Goal: Information Seeking & Learning: Check status

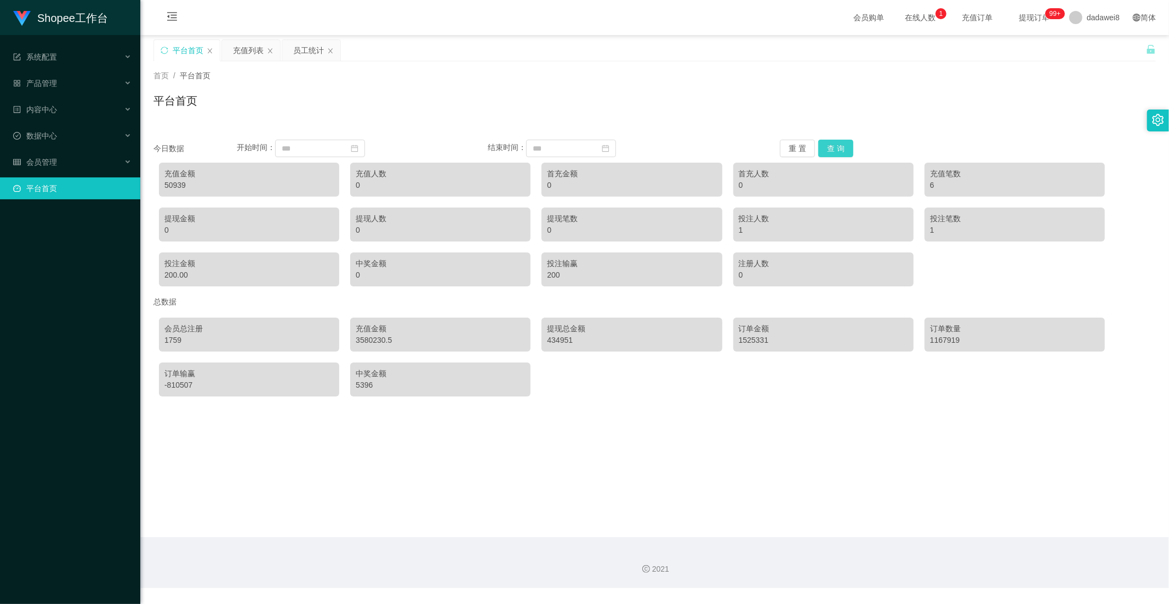
click at [818, 149] on button "查 询" at bounding box center [835, 149] width 35 height 18
click at [255, 55] on div "充值列表" at bounding box center [248, 50] width 31 height 21
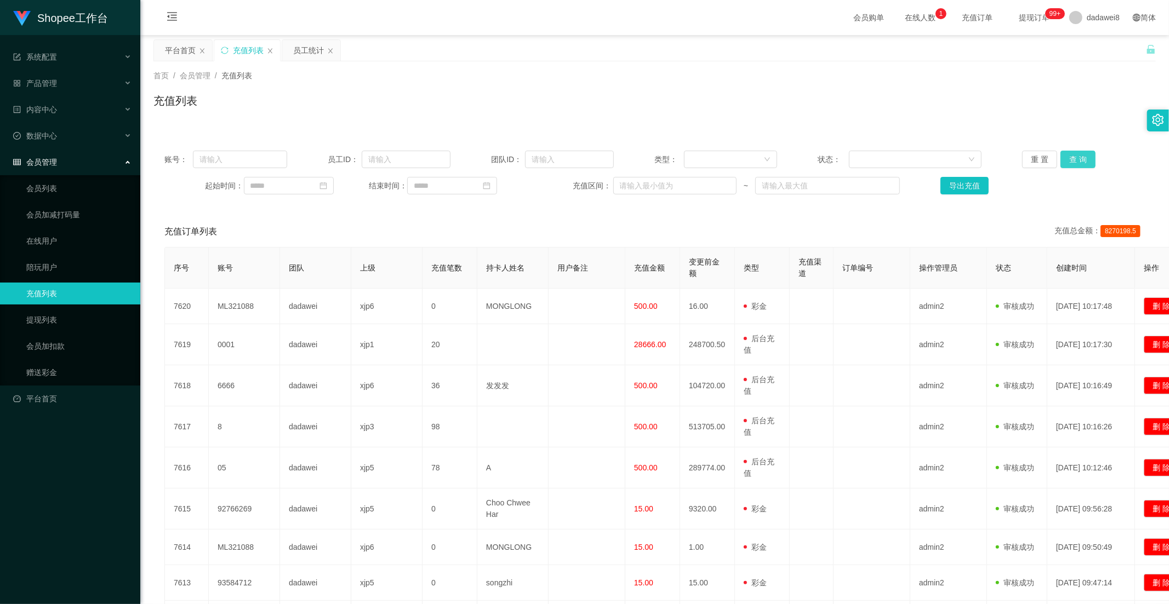
click at [1070, 161] on button "查 询" at bounding box center [1077, 160] width 35 height 18
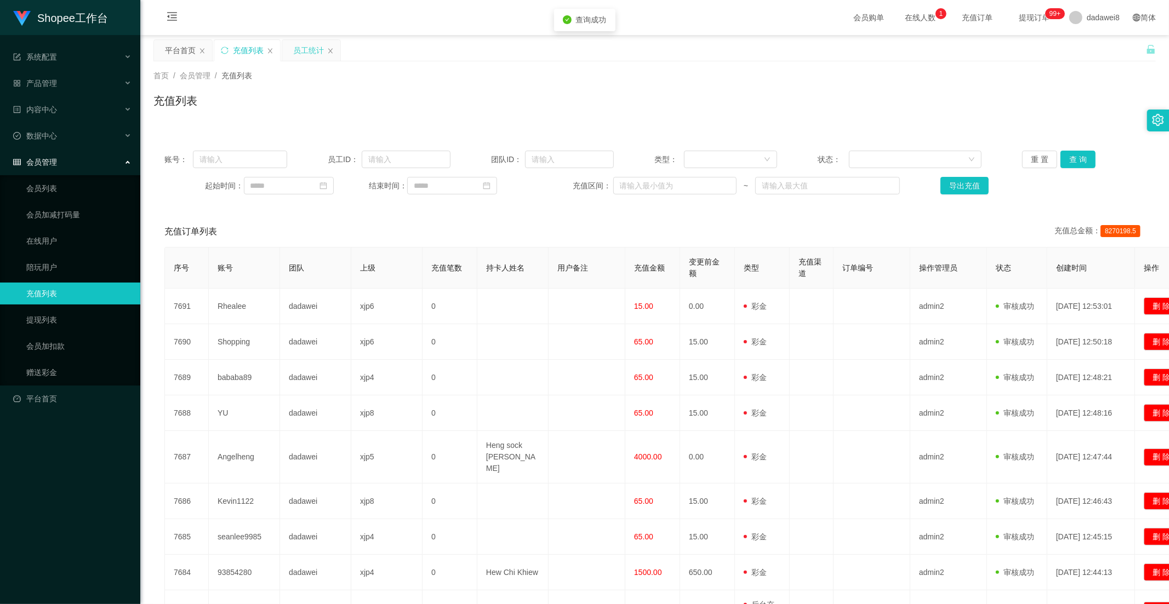
click at [302, 42] on div "员工统计" at bounding box center [308, 50] width 31 height 21
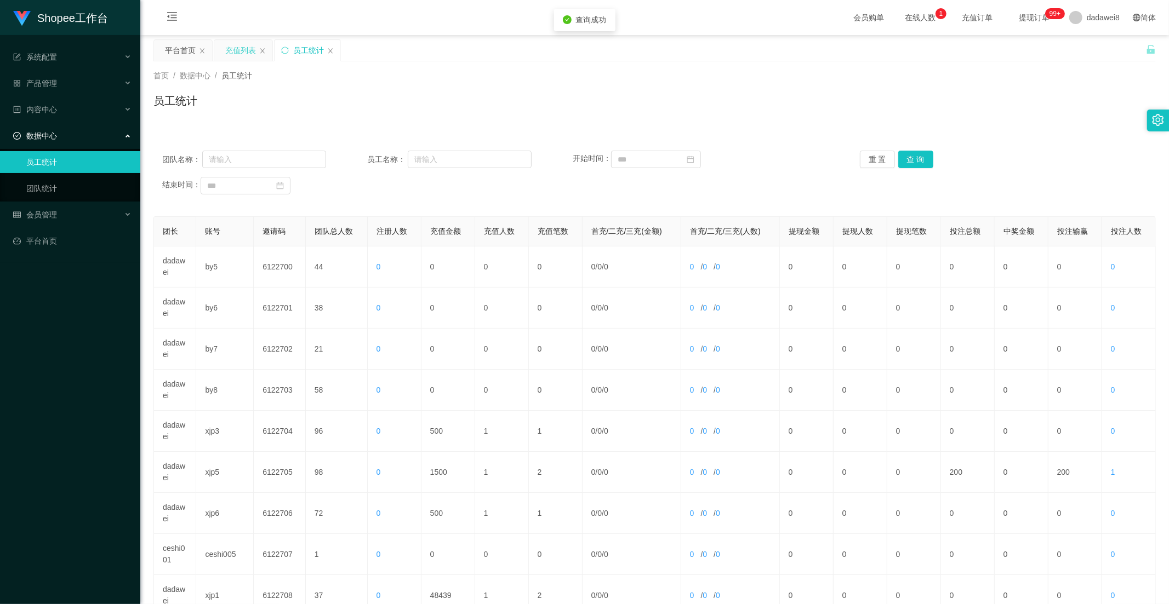
click at [241, 44] on div "充值列表" at bounding box center [240, 50] width 31 height 21
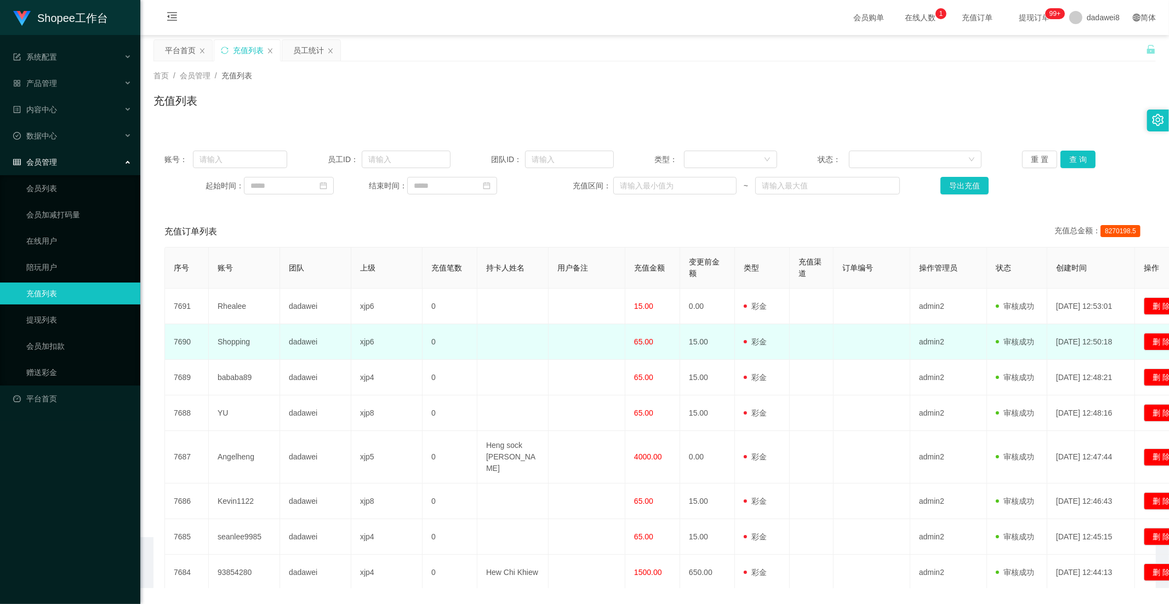
scroll to position [133, 0]
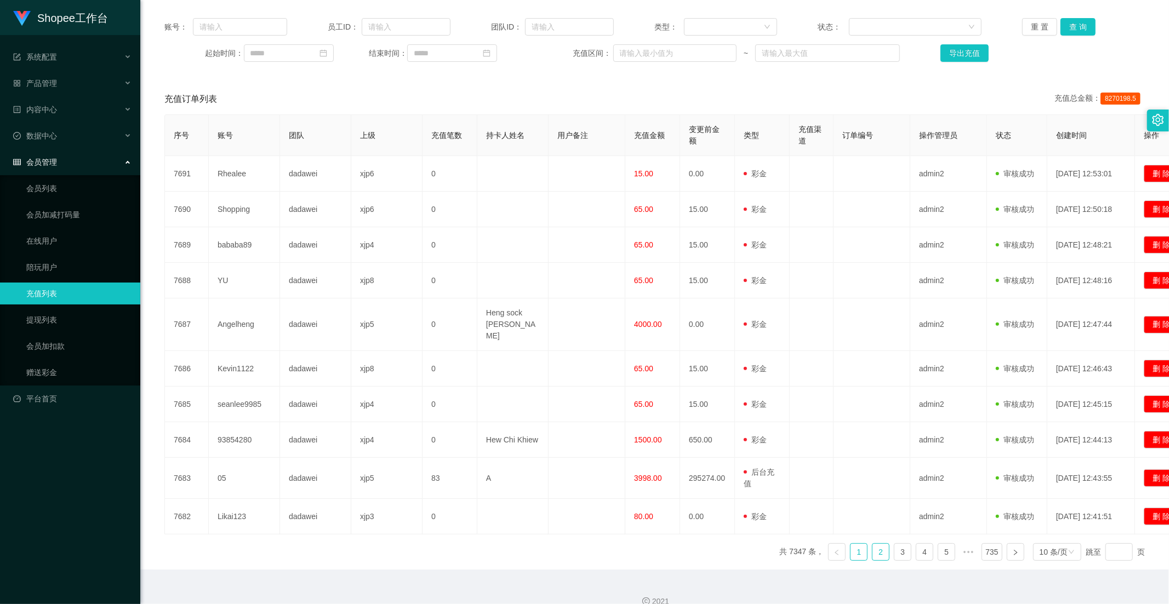
click at [873, 544] on link "2" at bounding box center [880, 552] width 16 height 16
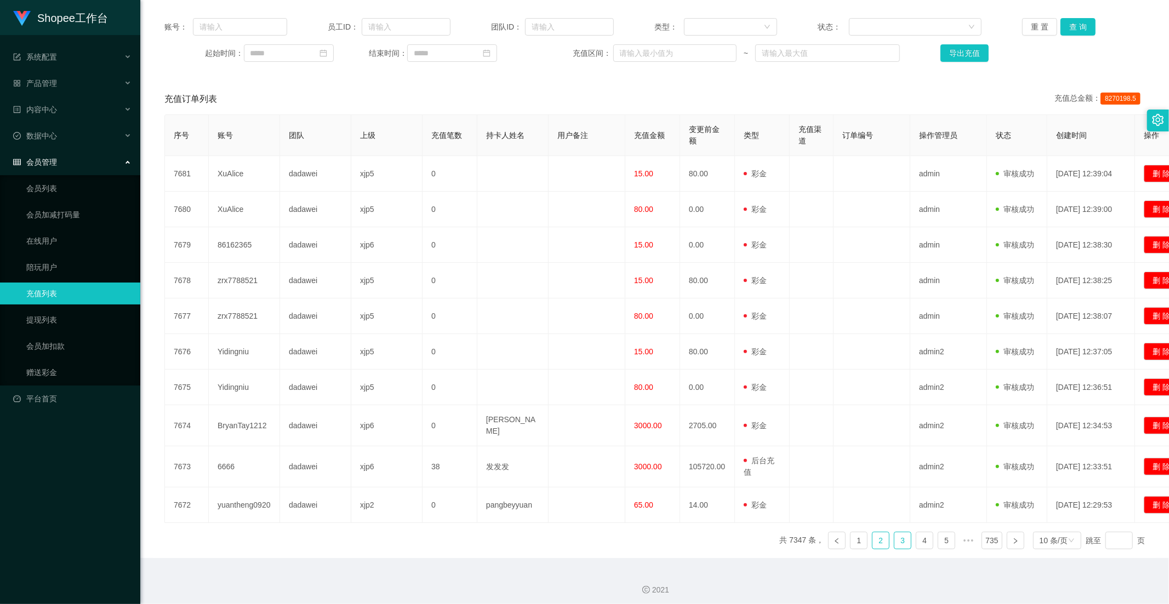
click at [894, 537] on link "3" at bounding box center [902, 540] width 16 height 16
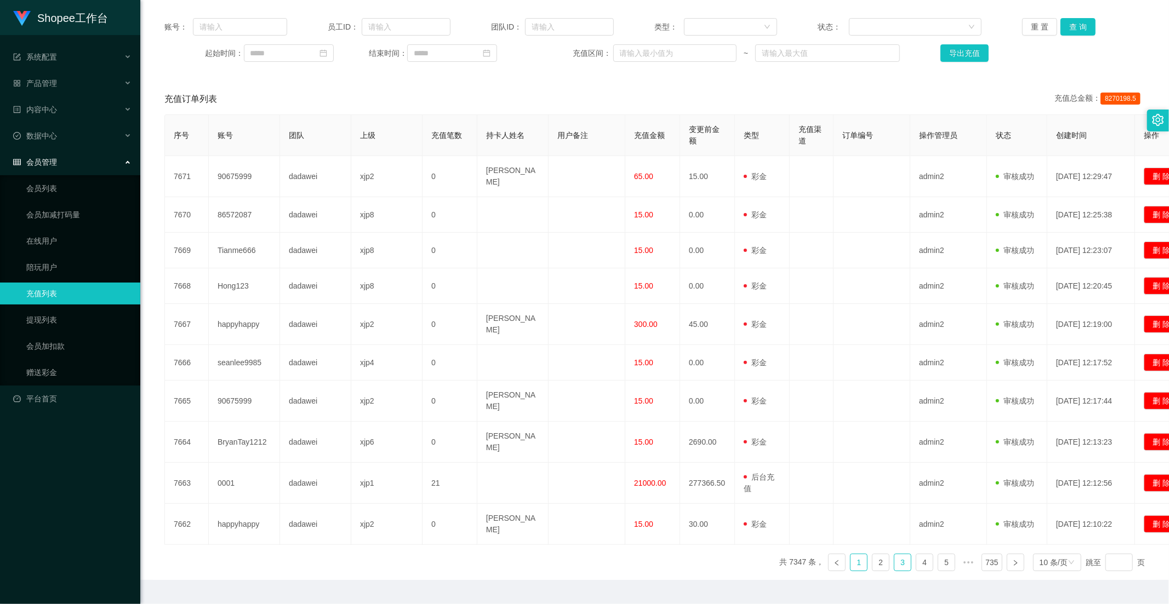
click at [856, 554] on link "1" at bounding box center [858, 562] width 16 height 16
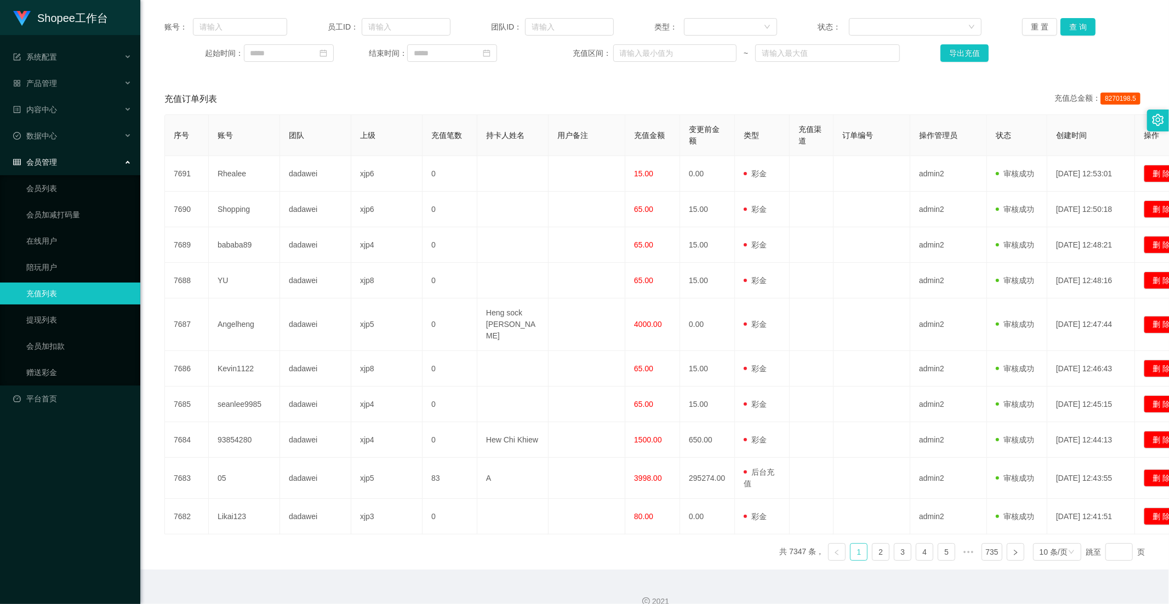
scroll to position [0, 0]
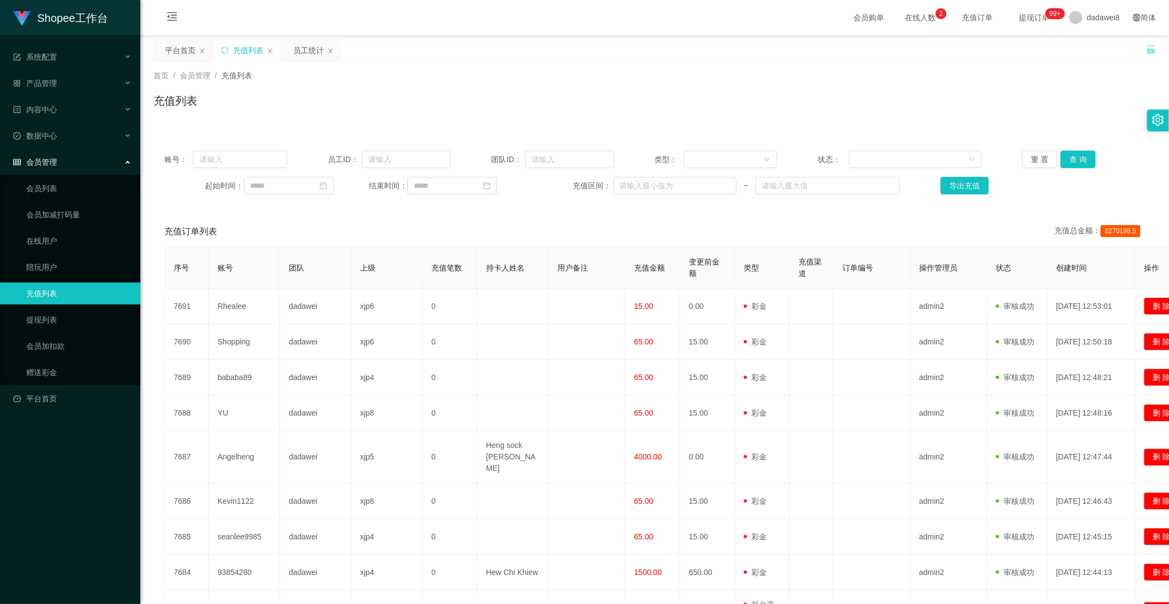
click at [292, 37] on main "关闭左侧 关闭右侧 关闭其它 刷新页面 平台首页 充值列表 员工统计 首页 / 会员管理 / 充值列表 / 充值列表 账号： 员工ID： 团队ID： 类型： …" at bounding box center [654, 368] width 1028 height 667
click at [310, 66] on div "首页 / 会员管理 / 充值列表 / 充值列表" at bounding box center [654, 93] width 1028 height 65
click at [311, 48] on div "员工统计" at bounding box center [308, 50] width 31 height 21
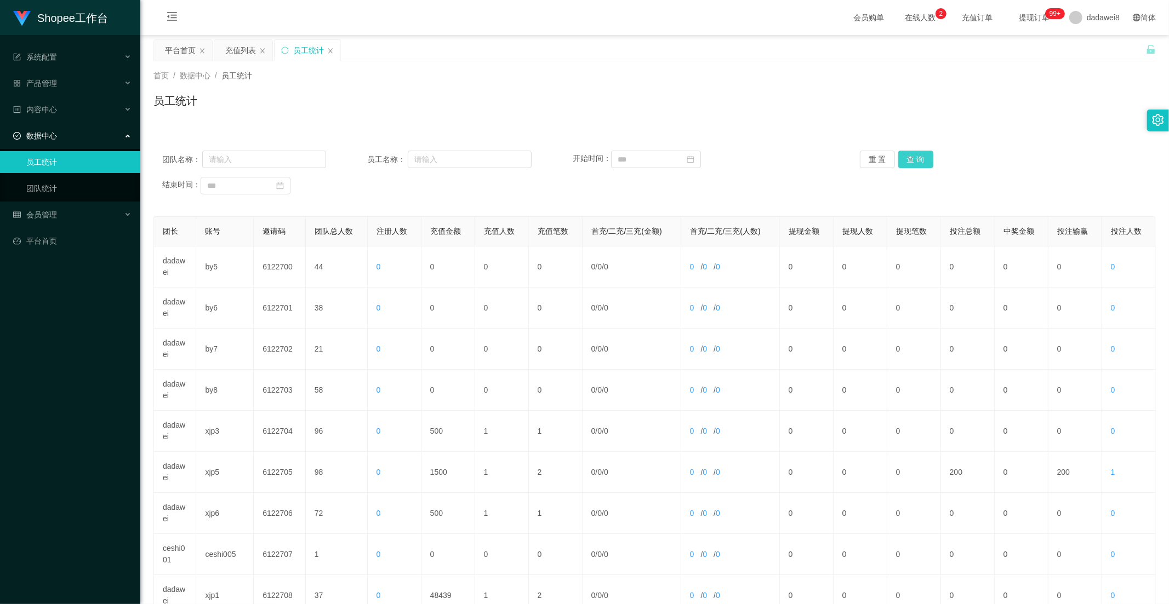
click at [902, 159] on button "查 询" at bounding box center [915, 160] width 35 height 18
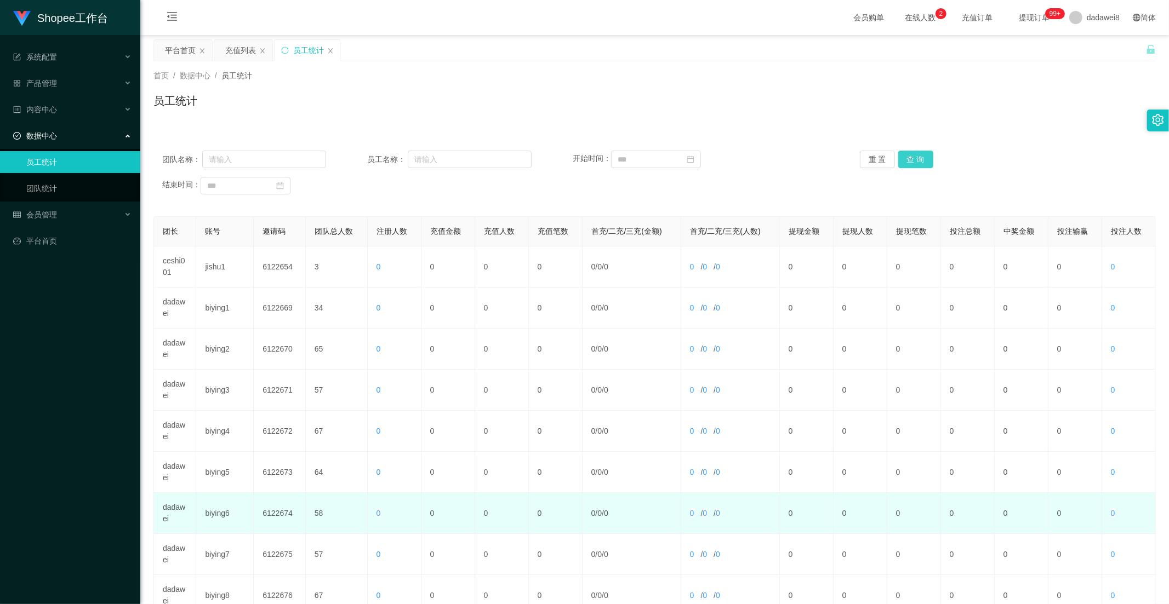
scroll to position [153, 0]
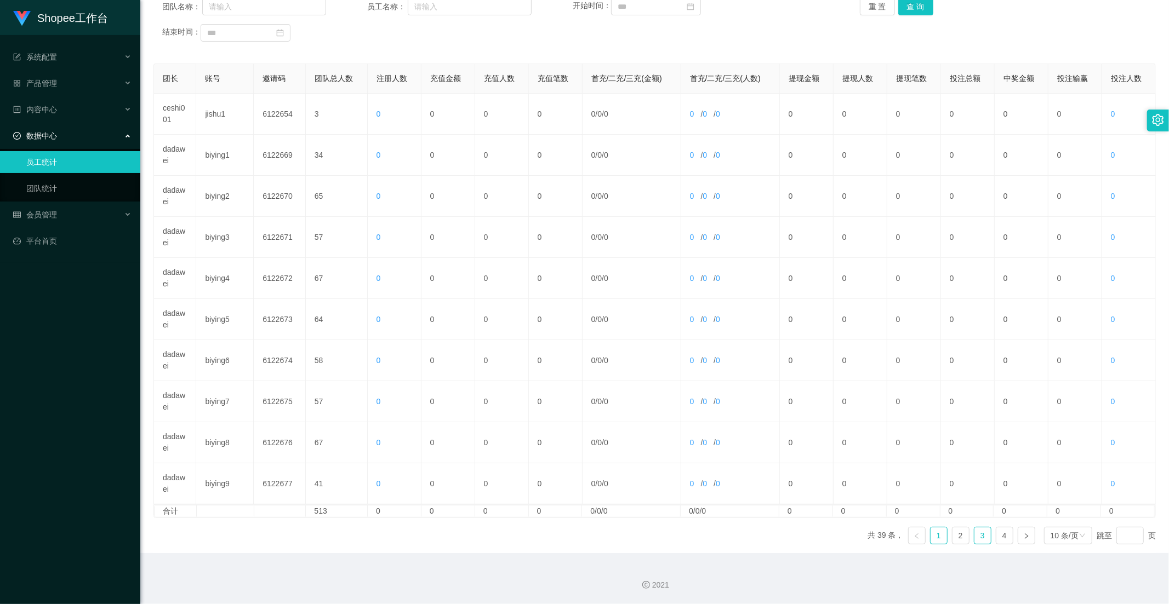
click at [978, 534] on link "3" at bounding box center [982, 536] width 16 height 16
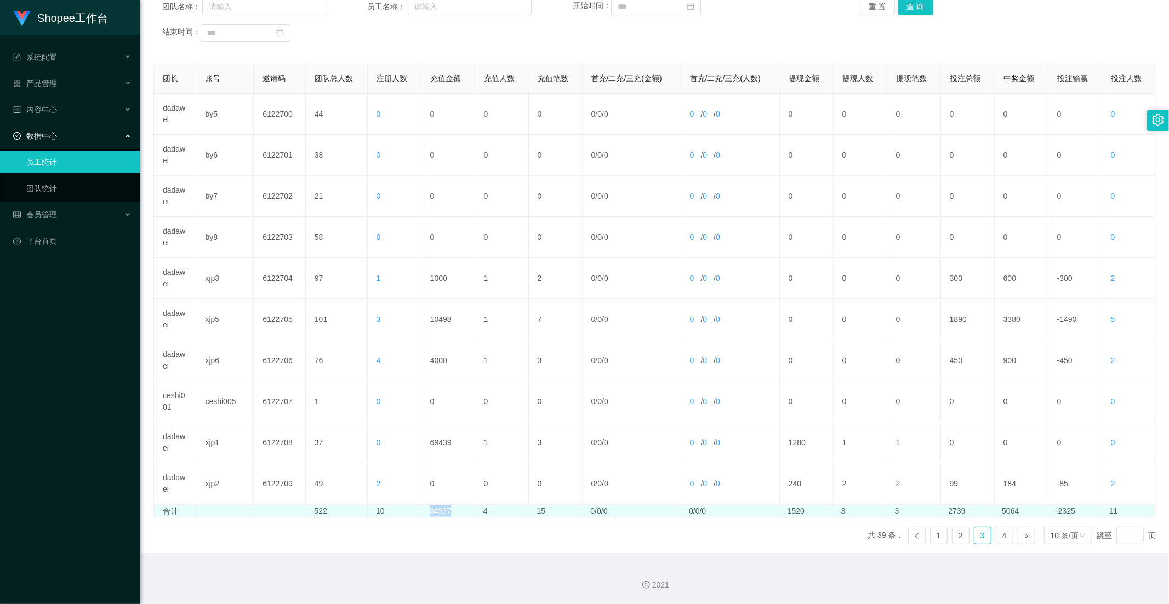
drag, startPoint x: 450, startPoint y: 511, endPoint x: 425, endPoint y: 506, distance: 25.6
click at [425, 506] on td "84937" at bounding box center [448, 512] width 54 height 12
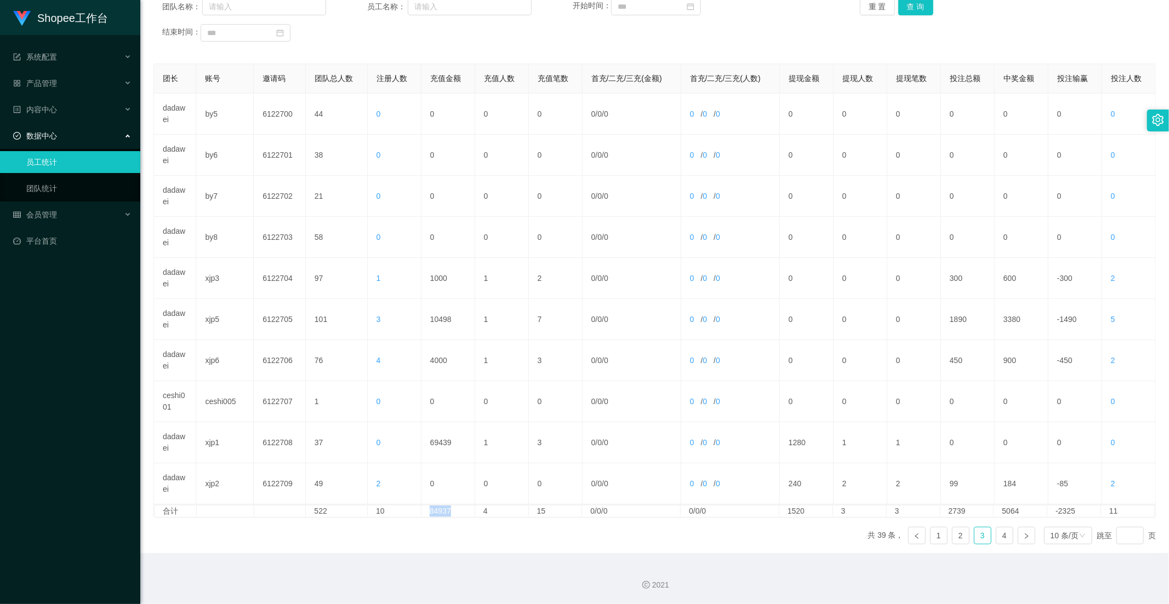
copy td "84937"
click at [996, 529] on link "4" at bounding box center [1004, 536] width 16 height 16
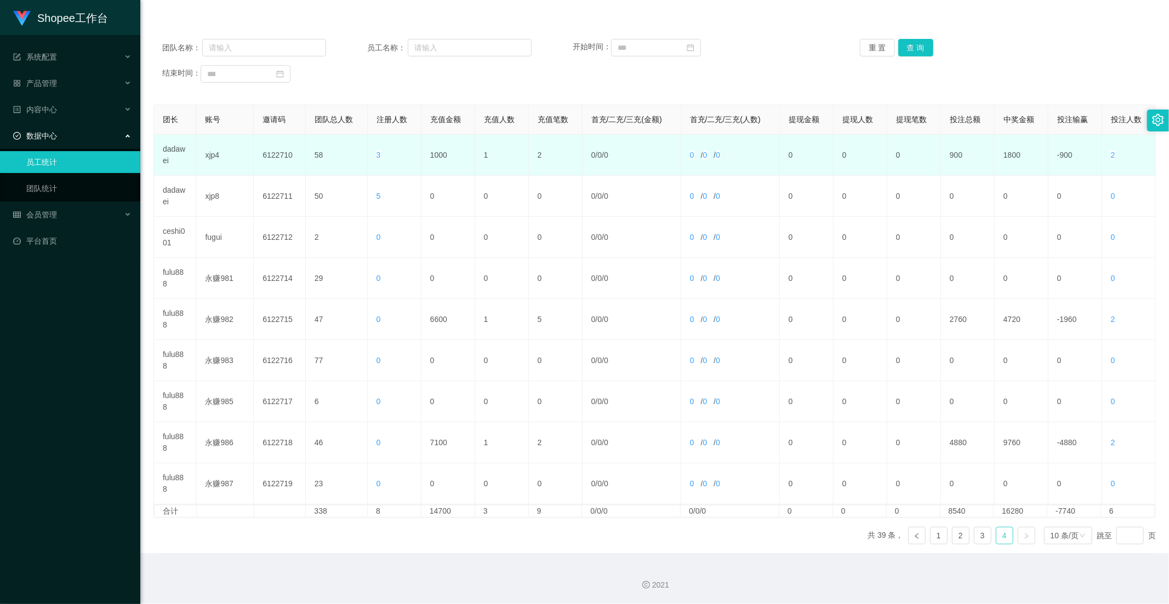
scroll to position [112, 0]
click at [444, 150] on td "1000" at bounding box center [448, 155] width 54 height 41
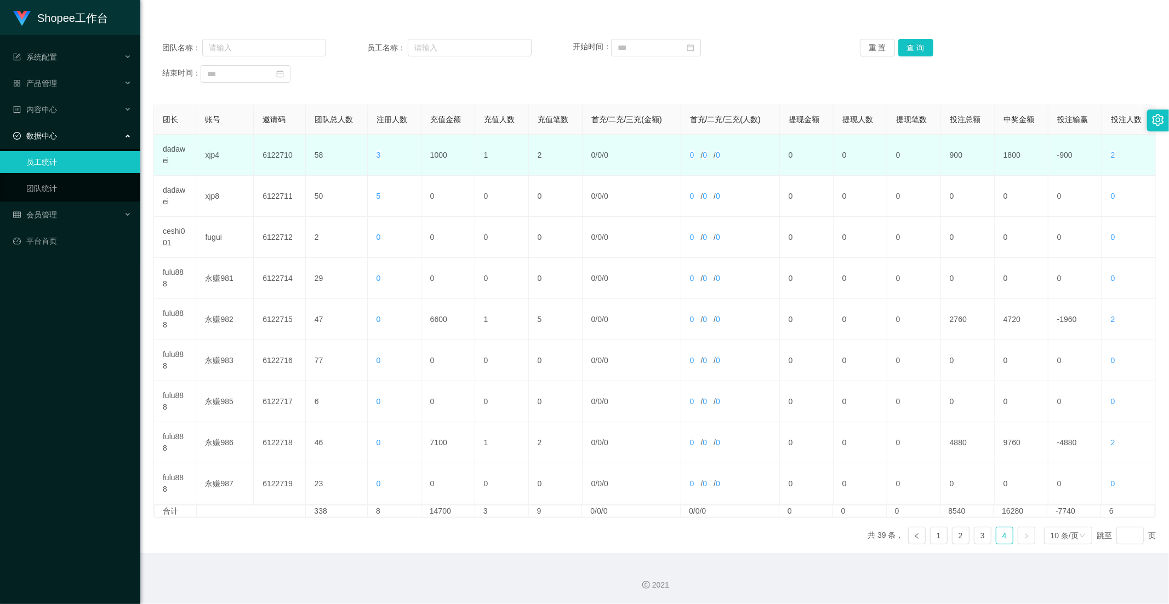
click at [436, 155] on td "1000" at bounding box center [448, 155] width 54 height 41
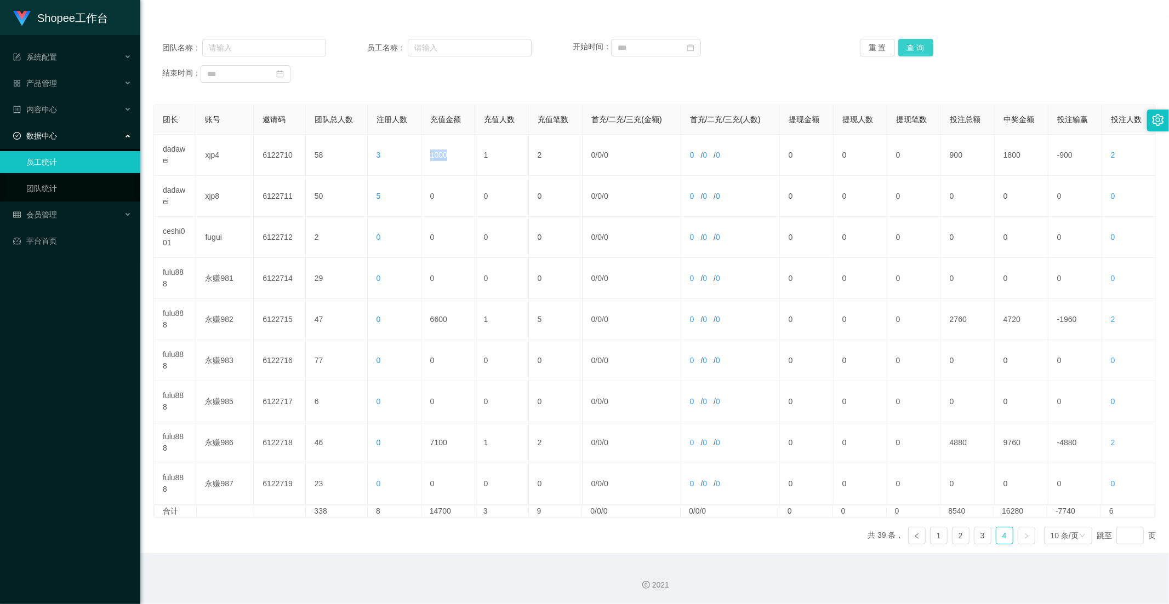
click at [910, 42] on button "查 询" at bounding box center [915, 48] width 35 height 18
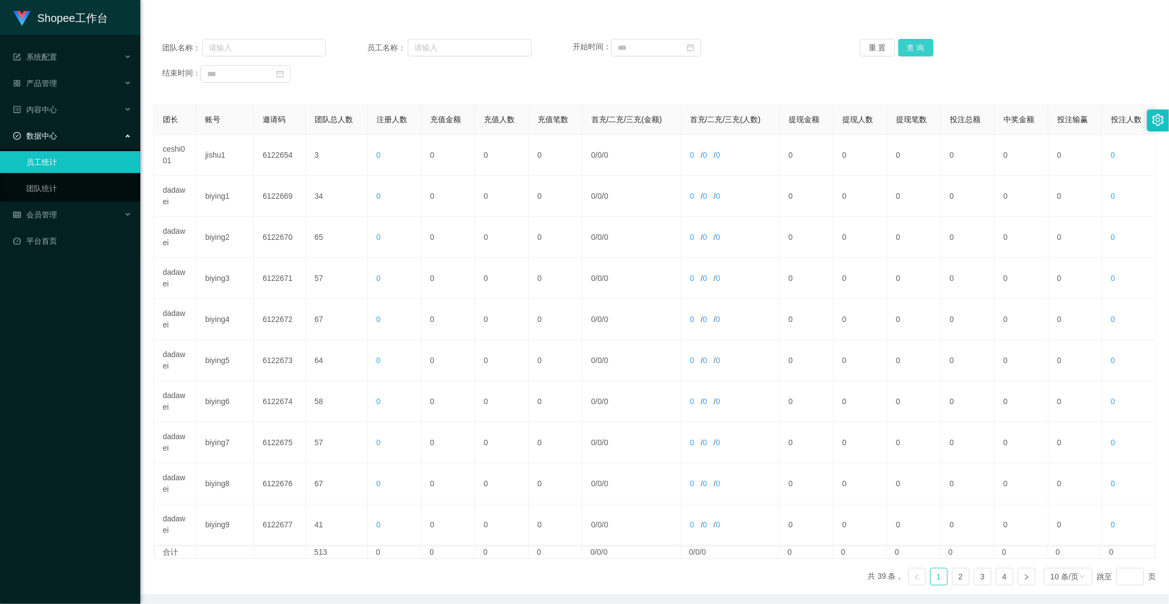
scroll to position [0, 0]
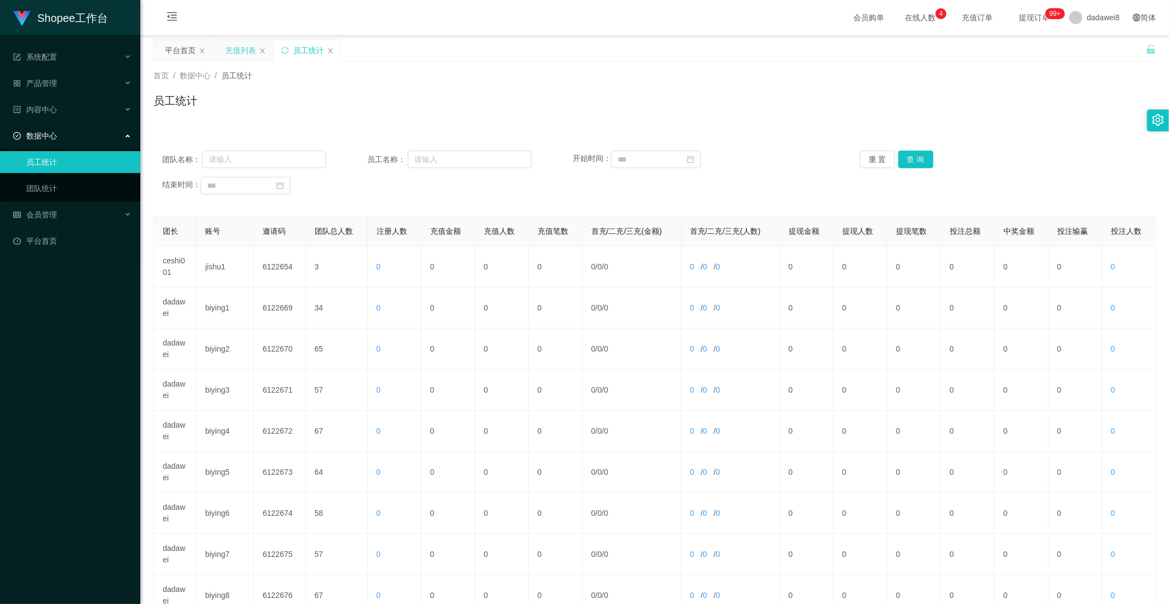
click at [228, 44] on div "充值列表" at bounding box center [240, 50] width 31 height 21
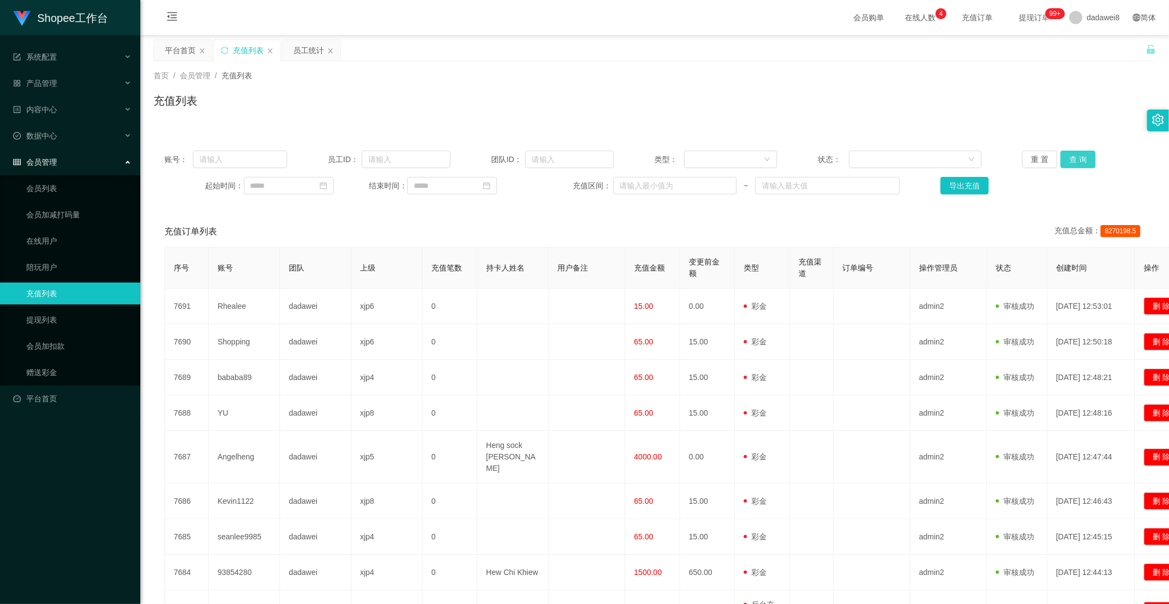
click at [1066, 157] on button "查 询" at bounding box center [1077, 160] width 35 height 18
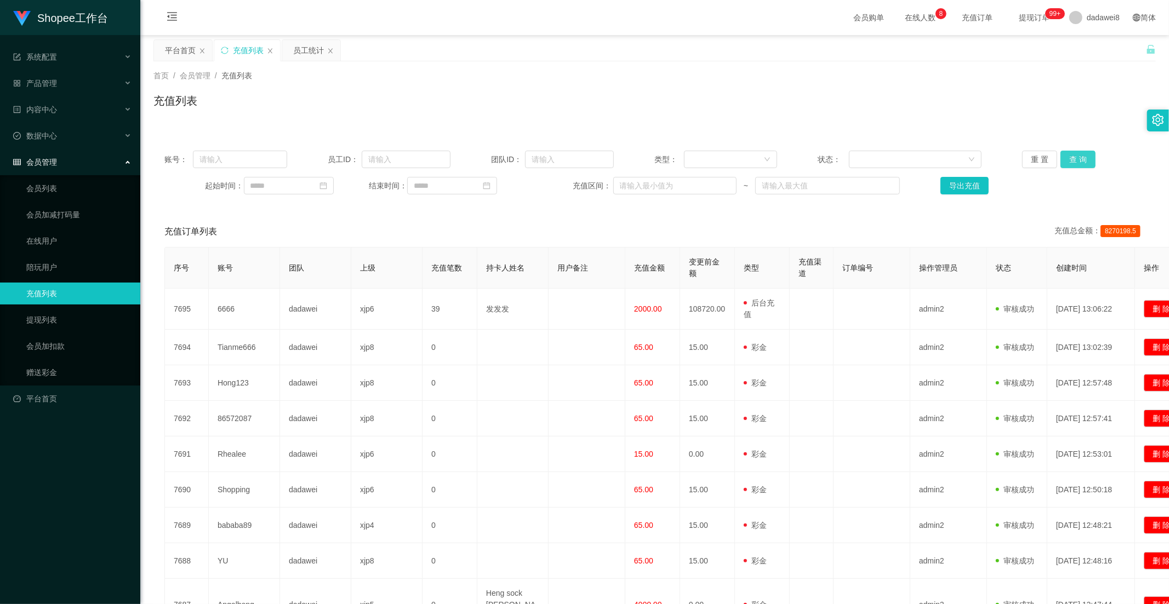
click at [1061, 163] on button "查 询" at bounding box center [1077, 160] width 35 height 18
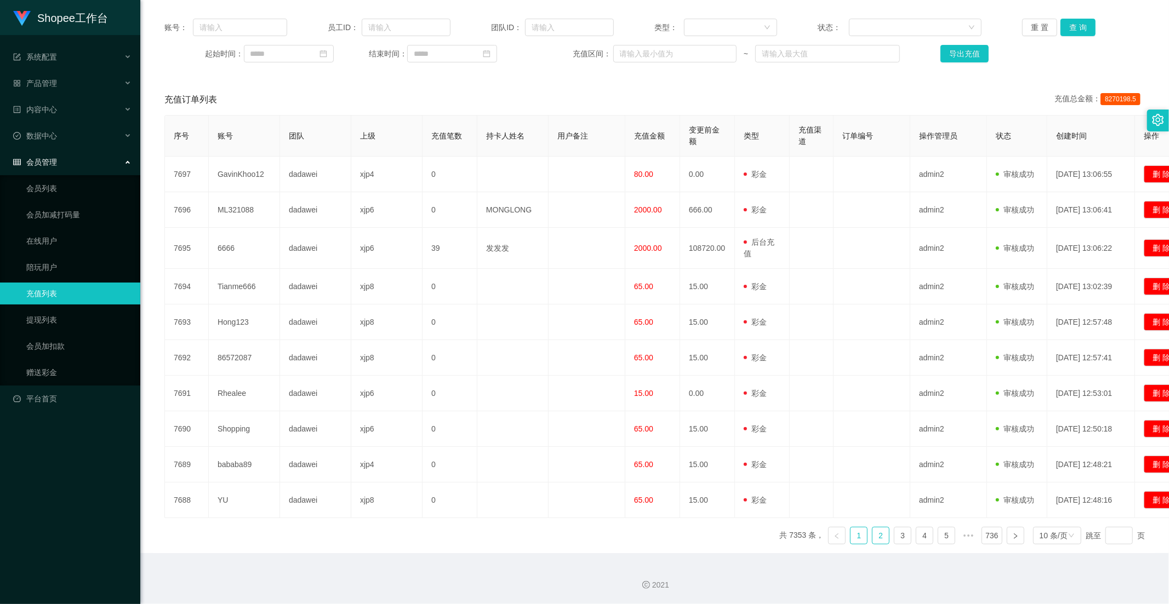
click at [877, 536] on link "2" at bounding box center [880, 536] width 16 height 16
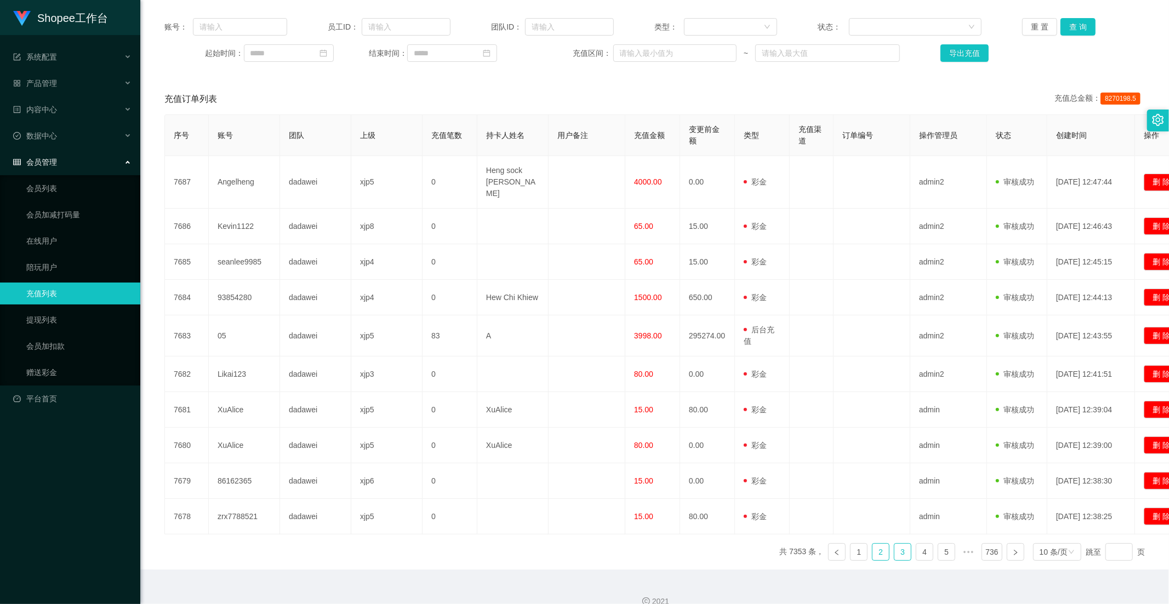
click at [901, 544] on link "3" at bounding box center [902, 552] width 16 height 16
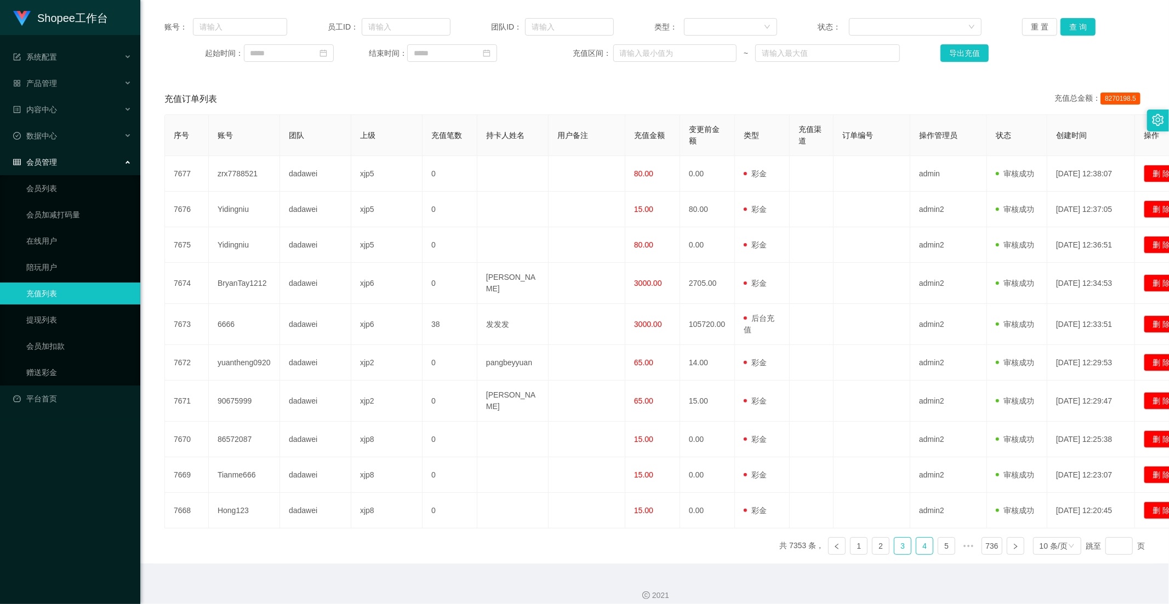
click at [916, 538] on link "4" at bounding box center [924, 546] width 16 height 16
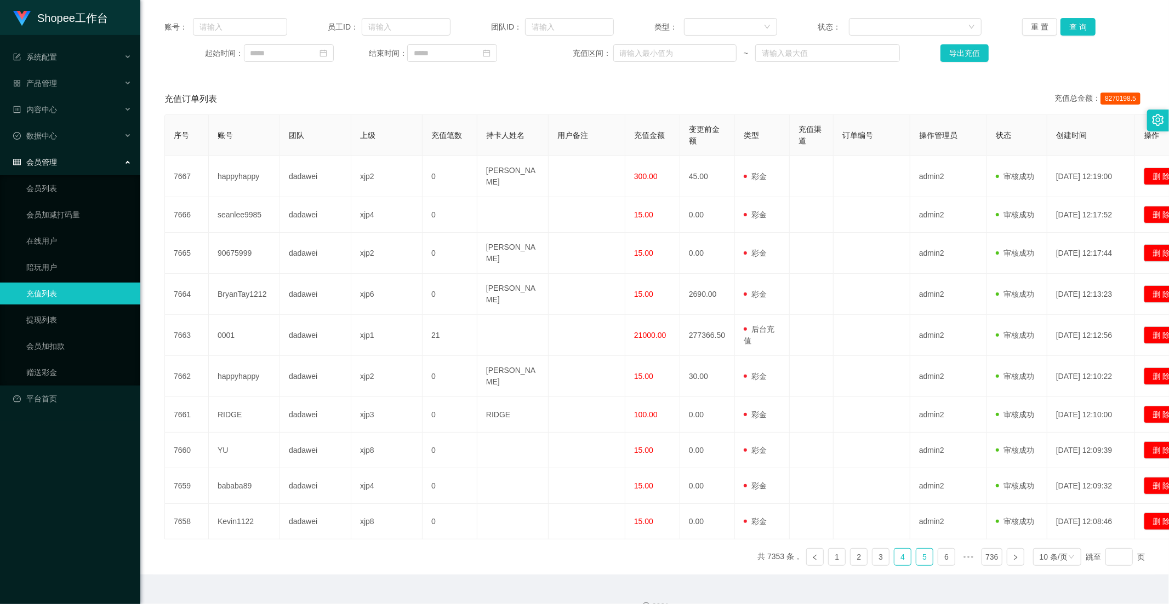
click at [916, 549] on link "5" at bounding box center [924, 557] width 16 height 16
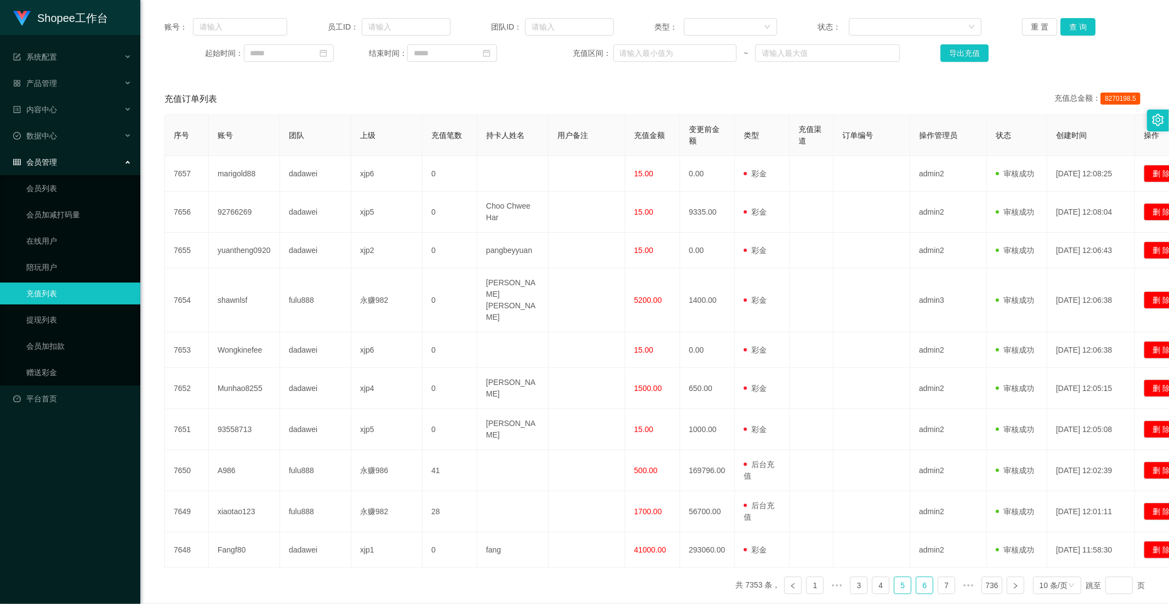
drag, startPoint x: 913, startPoint y: 546, endPoint x: 907, endPoint y: 541, distance: 7.5
click at [907, 577] on ul "共 7353 条， 1 ••• 3 4 5 6 7 ••• 736 10 条/页 跳至 页" at bounding box center [939, 586] width 409 height 18
click at [916, 577] on link "6" at bounding box center [924, 585] width 16 height 16
click at [917, 577] on link "7" at bounding box center [924, 585] width 16 height 16
click at [806, 577] on link "1" at bounding box center [814, 585] width 16 height 16
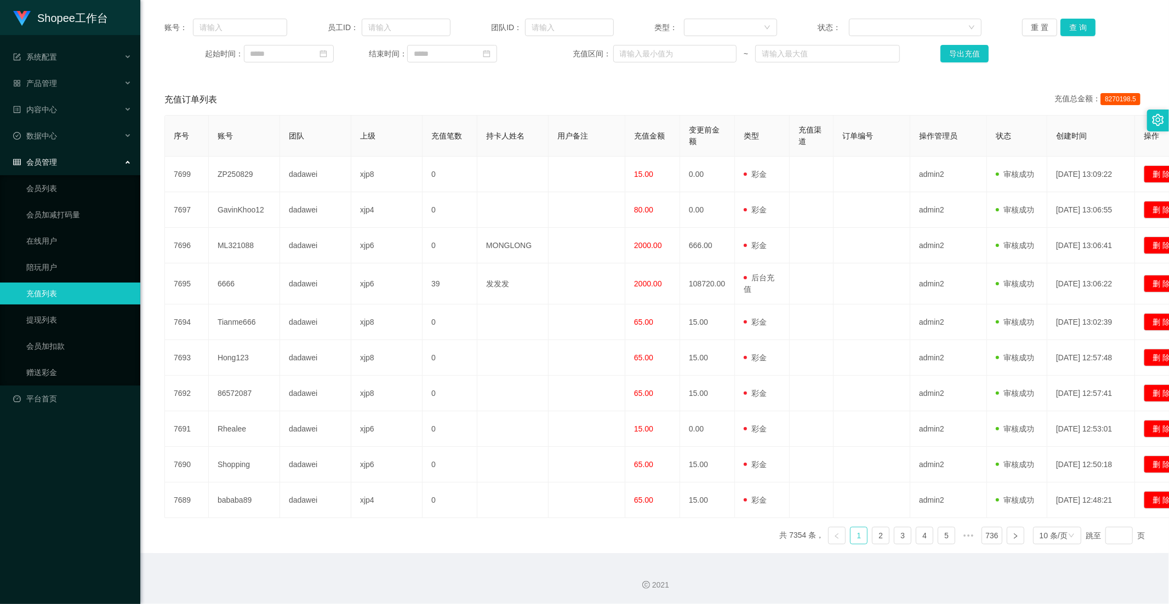
scroll to position [0, 0]
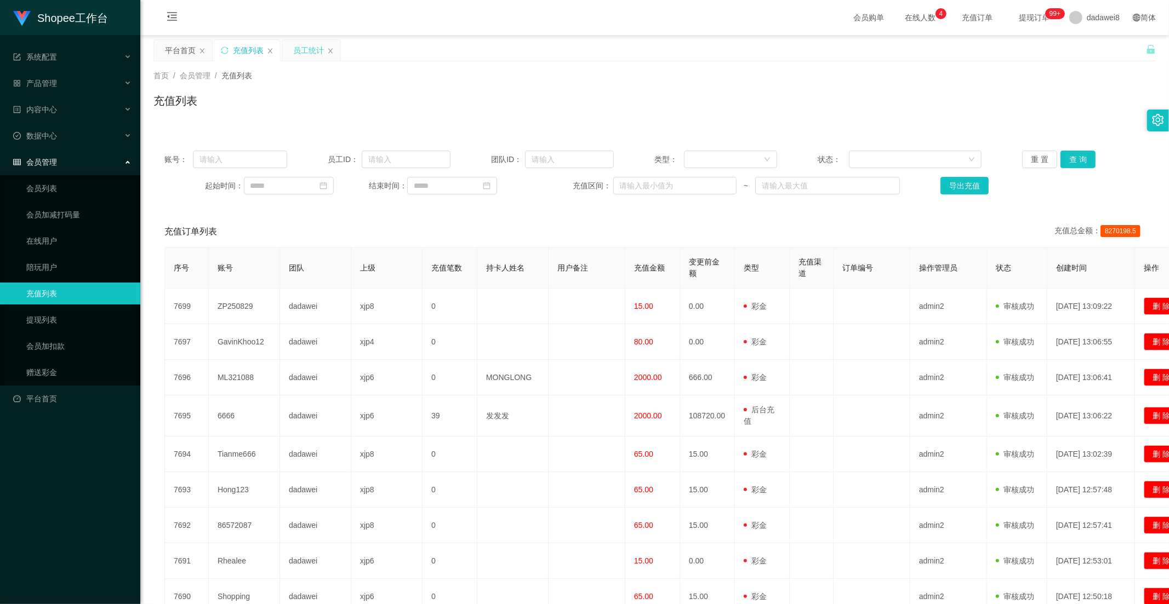
click at [294, 53] on div "员工统计" at bounding box center [308, 50] width 31 height 21
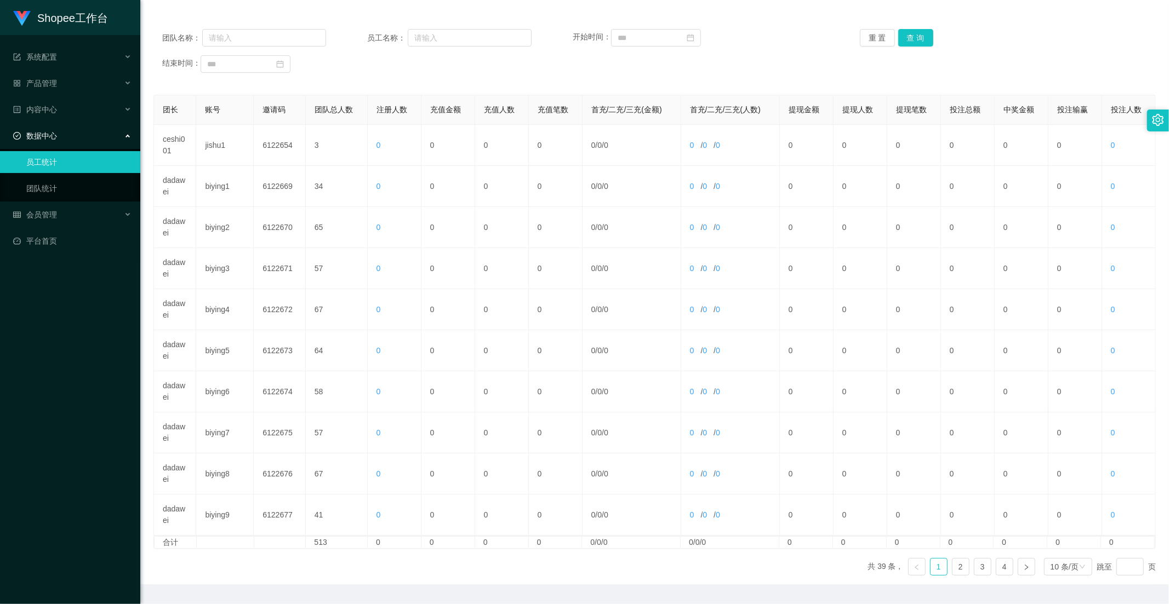
scroll to position [153, 0]
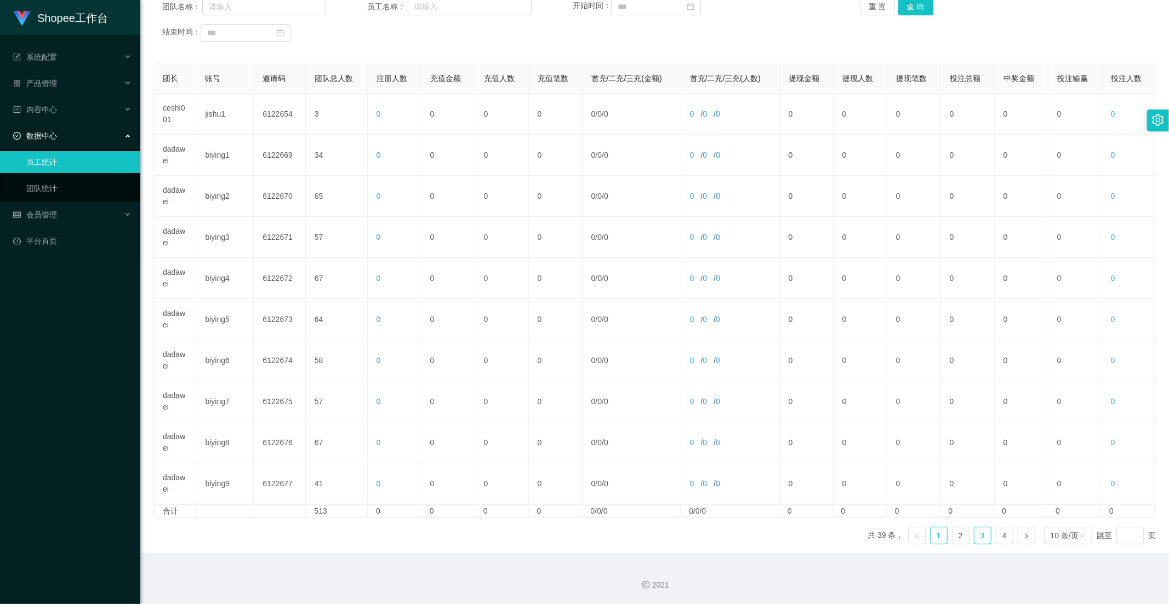
click at [974, 535] on link "3" at bounding box center [982, 536] width 16 height 16
click at [976, 535] on link "3" at bounding box center [982, 536] width 16 height 16
click at [996, 537] on link "4" at bounding box center [1004, 536] width 16 height 16
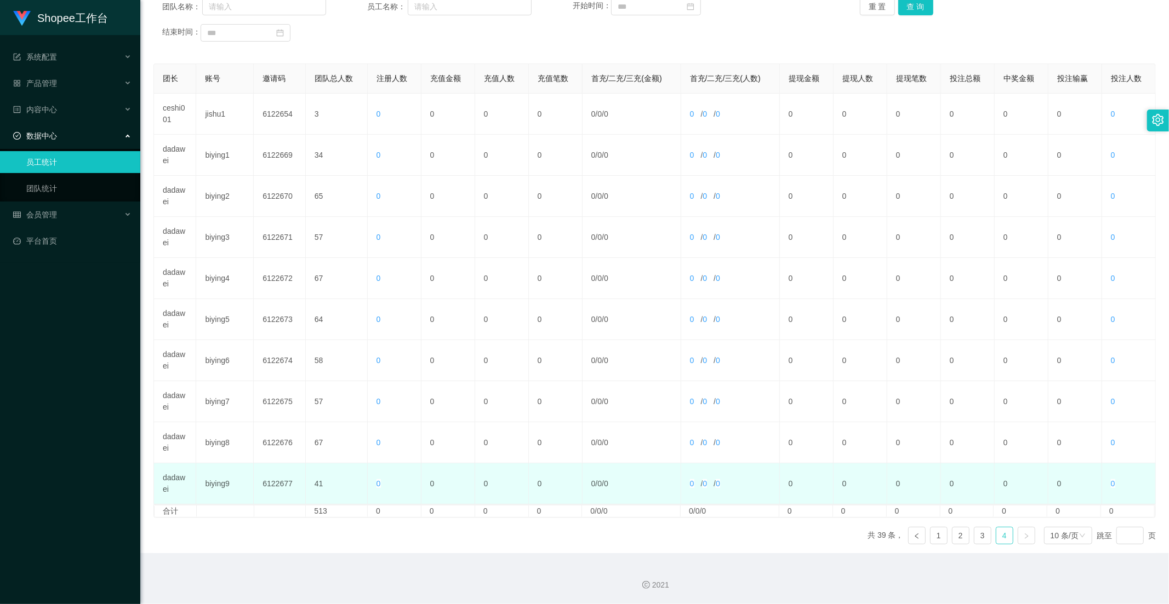
scroll to position [0, 0]
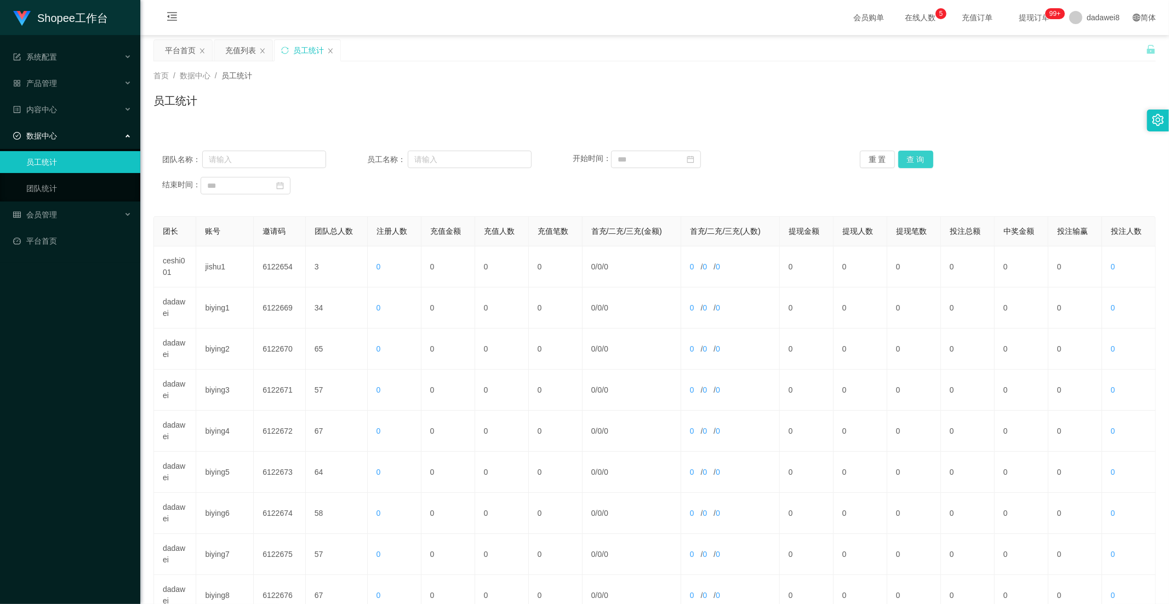
click at [910, 152] on button "查 询" at bounding box center [915, 160] width 35 height 18
click at [912, 161] on button "查 询" at bounding box center [915, 160] width 35 height 18
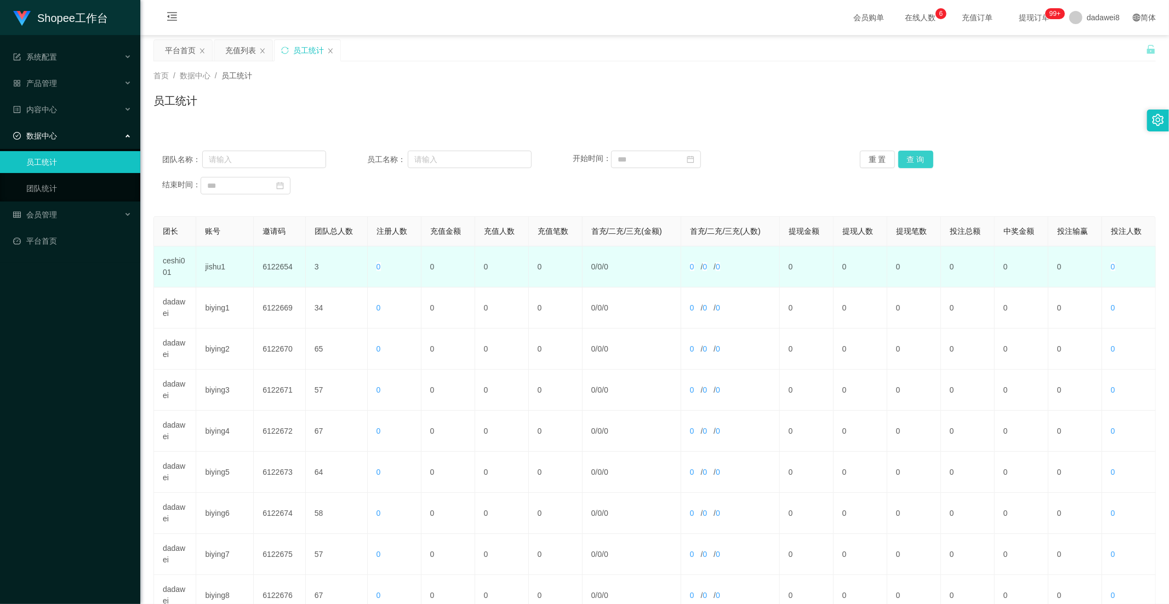
scroll to position [153, 0]
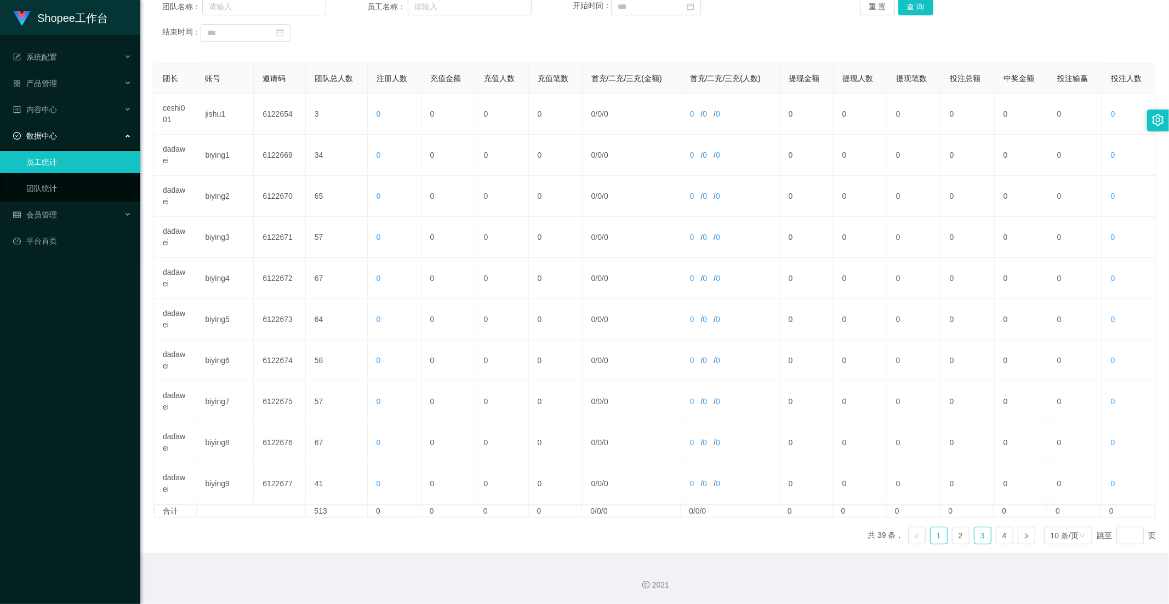
click at [974, 536] on link "3" at bounding box center [982, 536] width 16 height 16
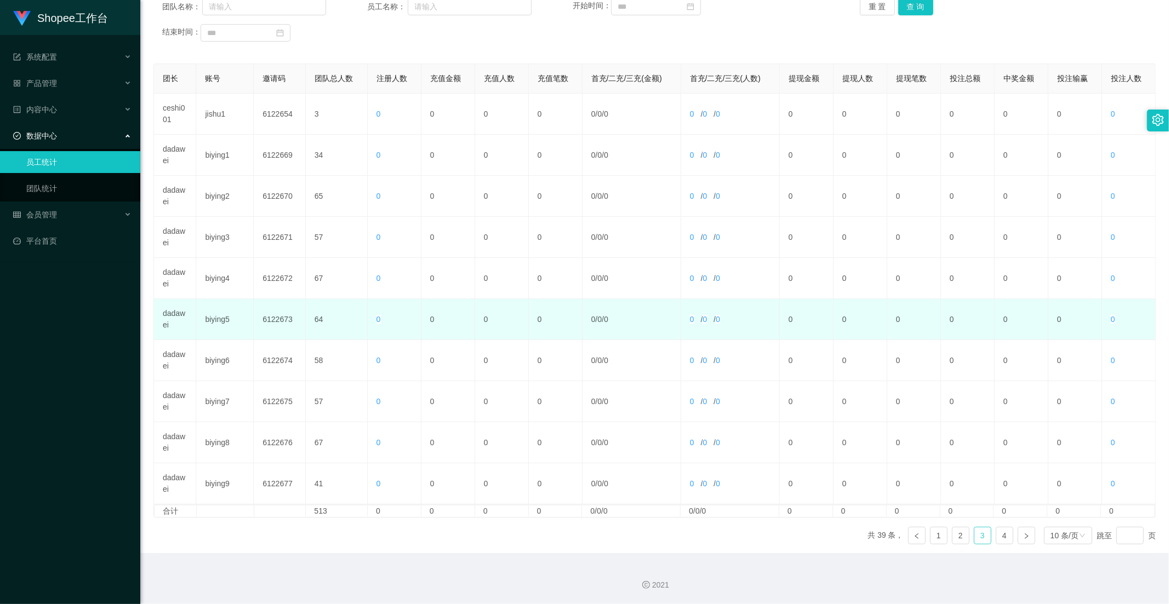
scroll to position [0, 0]
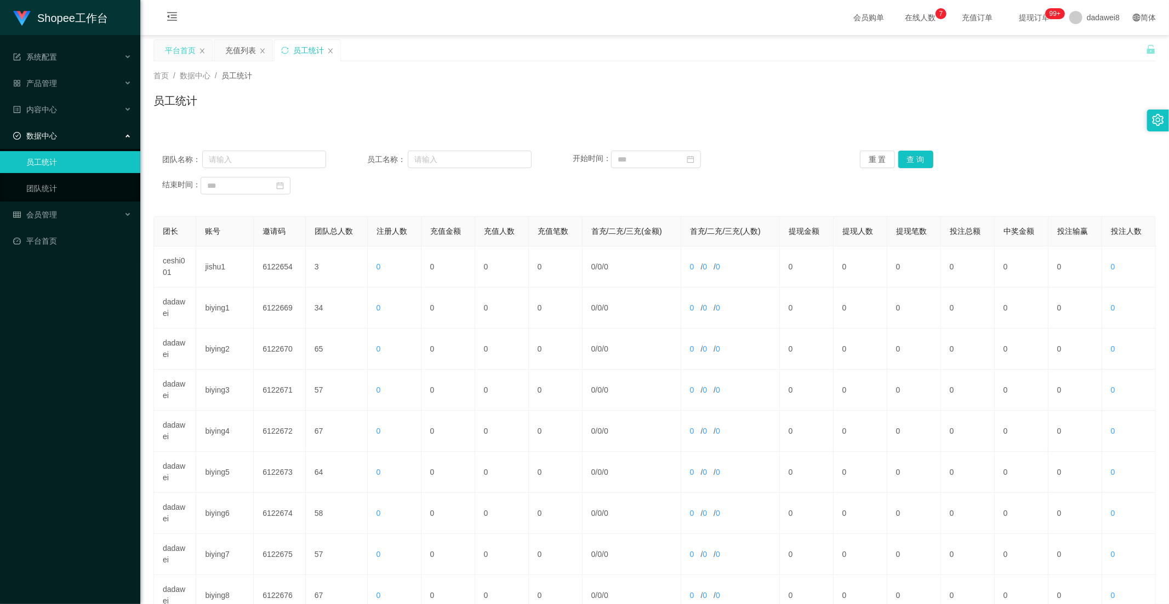
click at [179, 43] on div "平台首页" at bounding box center [180, 50] width 31 height 21
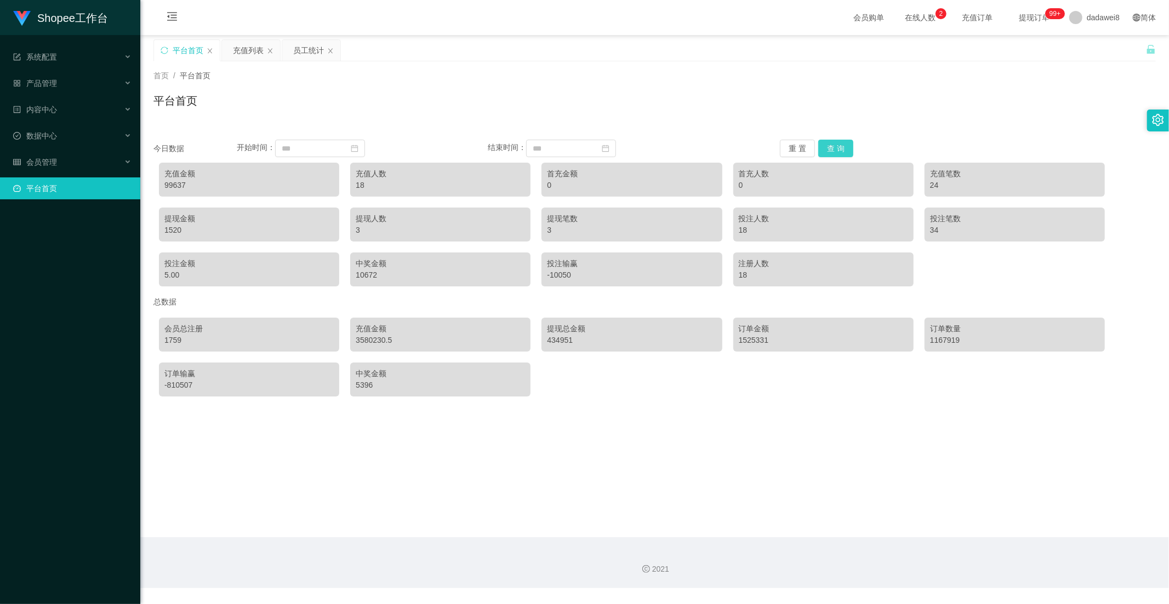
click at [825, 145] on button "查 询" at bounding box center [835, 149] width 35 height 18
click at [295, 50] on div "员工统计" at bounding box center [308, 50] width 31 height 21
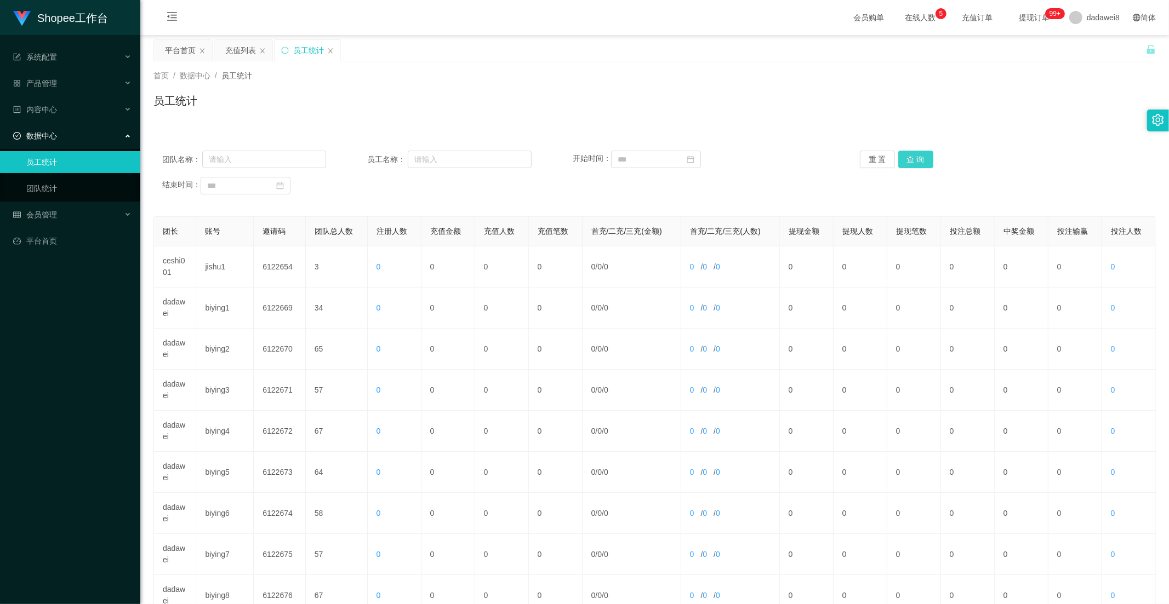
click at [920, 157] on button "查 询" at bounding box center [915, 160] width 35 height 18
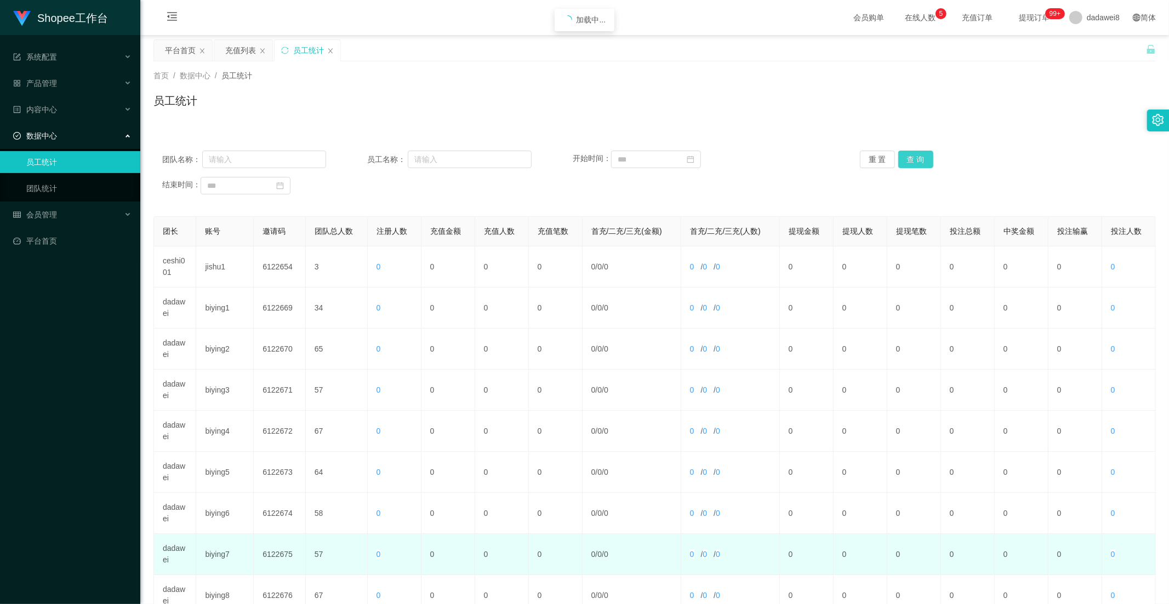
scroll to position [153, 0]
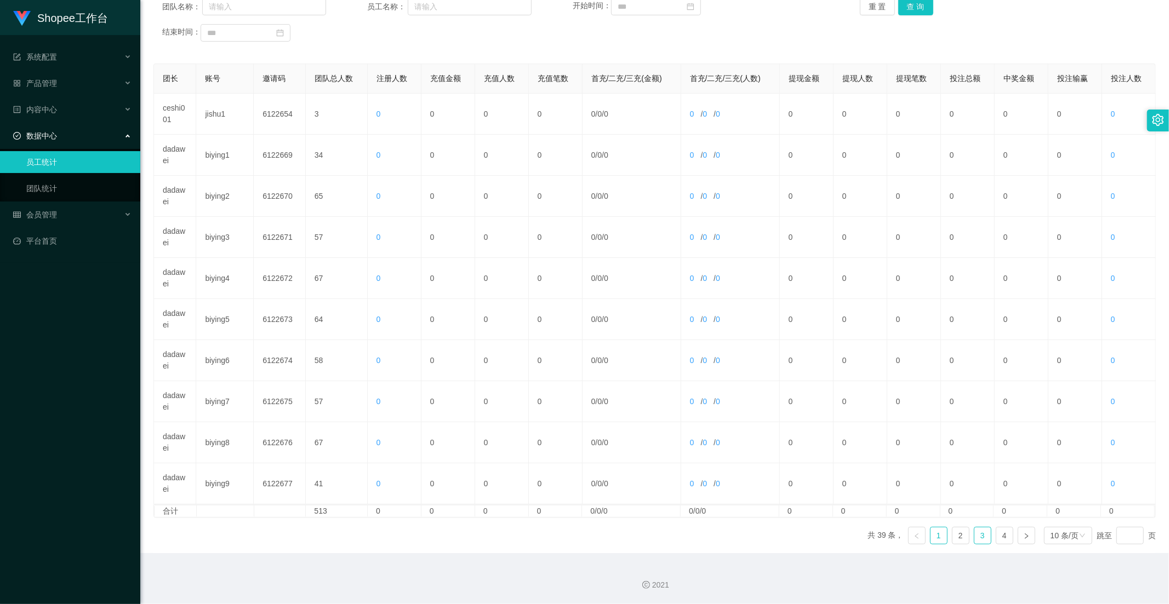
click at [978, 532] on link "3" at bounding box center [982, 536] width 16 height 16
click at [978, 534] on link "3" at bounding box center [982, 536] width 16 height 16
click at [923, 18] on div "团队名称： 员工名称： 开始时间： 重 置 查 询 结束时间：" at bounding box center [654, 20] width 1002 height 66
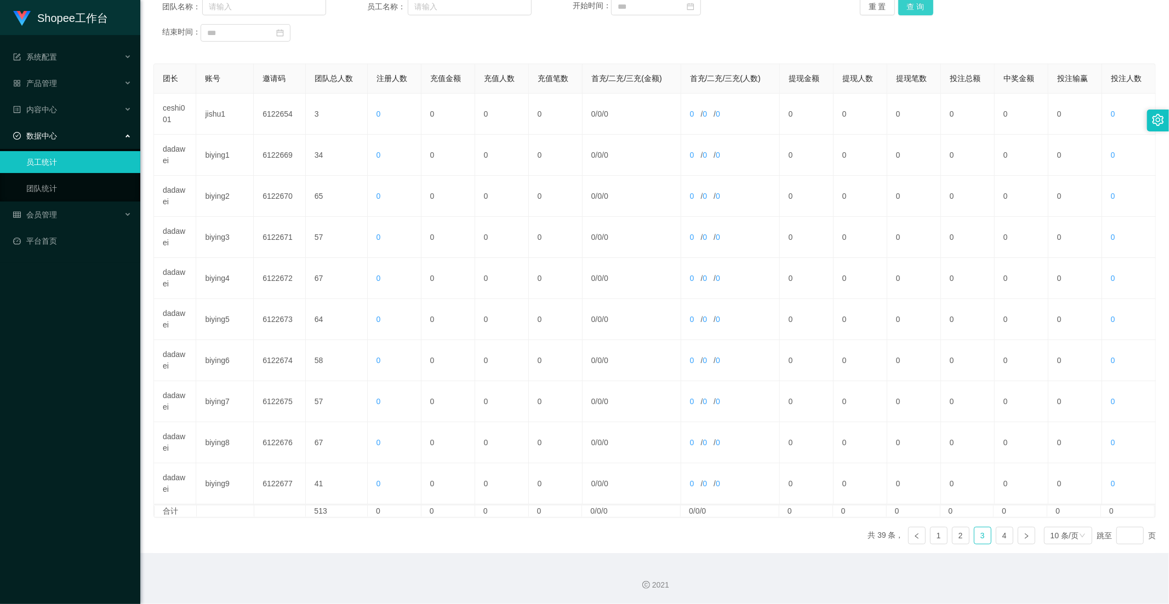
click at [917, 14] on button "查 询" at bounding box center [915, 7] width 35 height 18
click at [965, 540] on ul "共 39 条， 1 2 3 4 10 条/页 跳至 页" at bounding box center [1011, 536] width 288 height 18
click at [974, 539] on link "3" at bounding box center [982, 536] width 16 height 16
click at [1003, 540] on link "4" at bounding box center [1004, 536] width 16 height 16
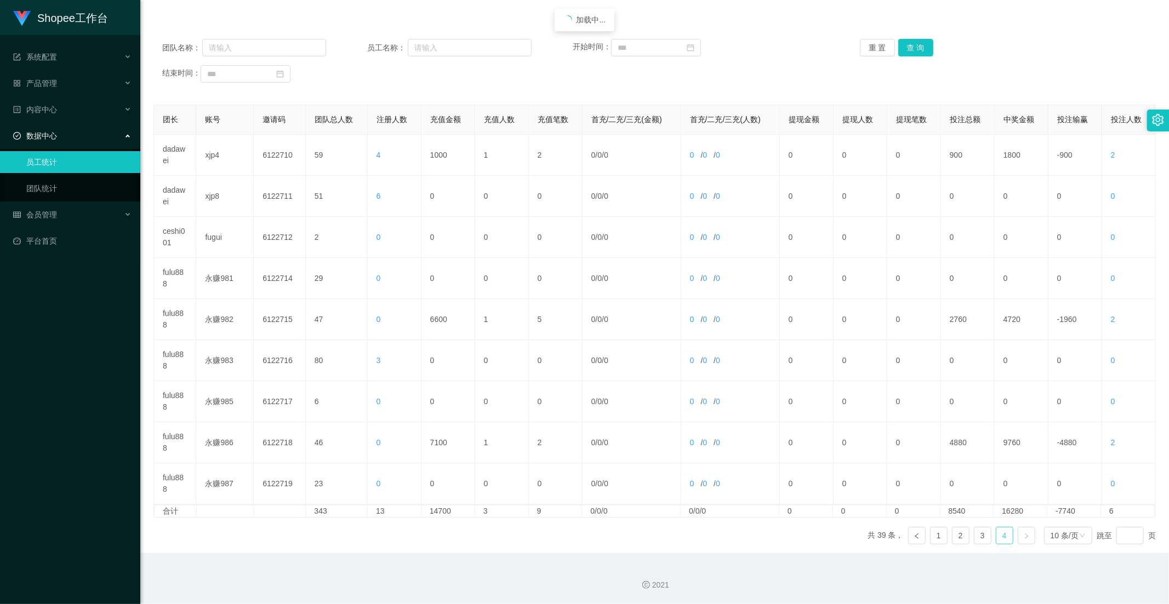
scroll to position [112, 0]
click at [974, 539] on link "3" at bounding box center [982, 536] width 16 height 16
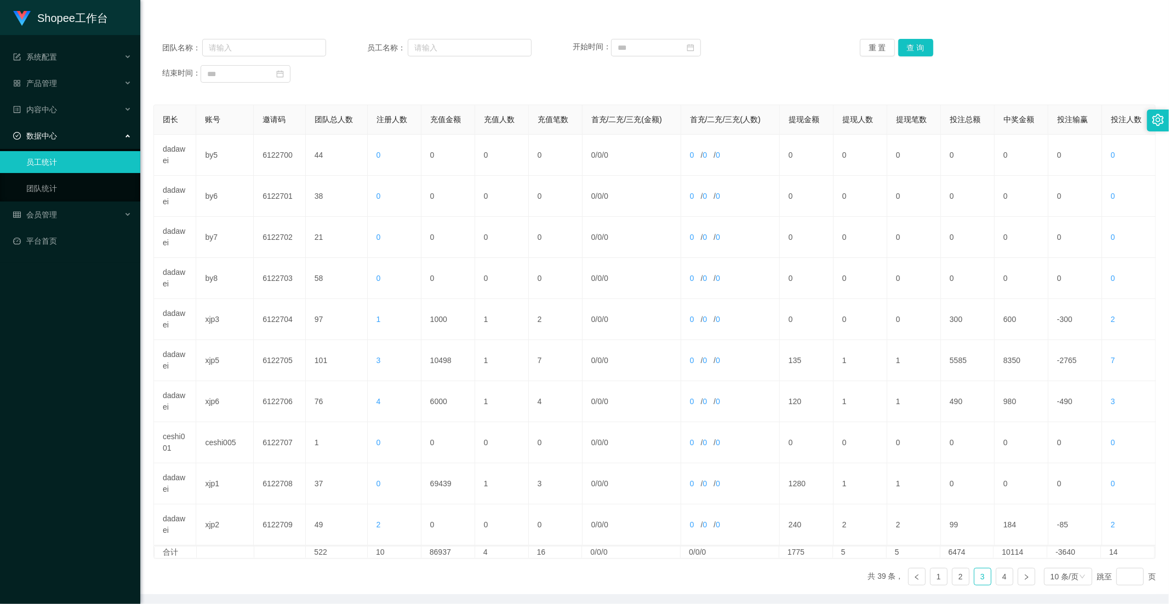
scroll to position [0, 0]
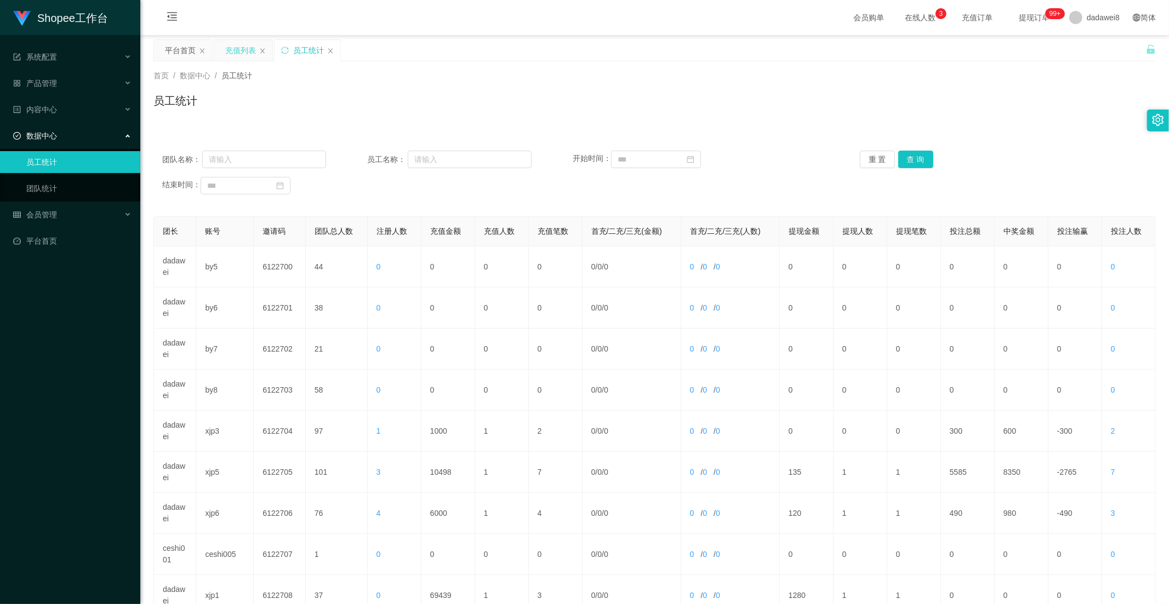
click at [238, 58] on div "充值列表" at bounding box center [240, 50] width 31 height 21
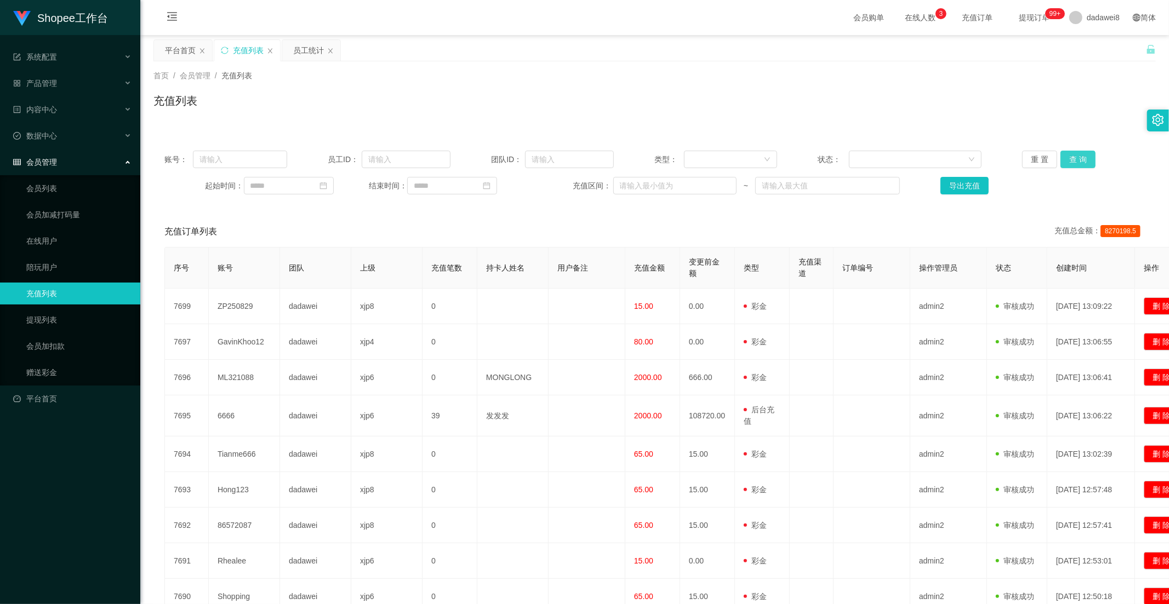
click at [1069, 159] on button "查 询" at bounding box center [1077, 160] width 35 height 18
